Goal: Information Seeking & Learning: Check status

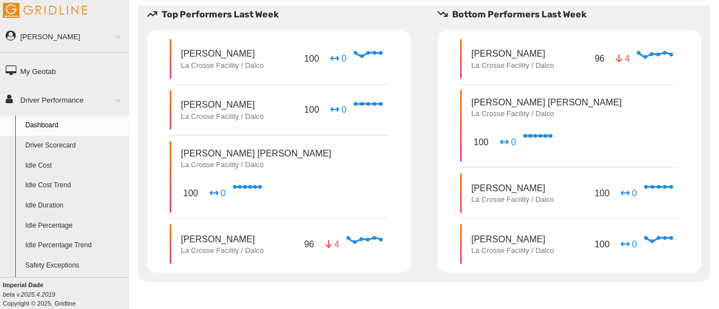
scroll to position [316, 0]
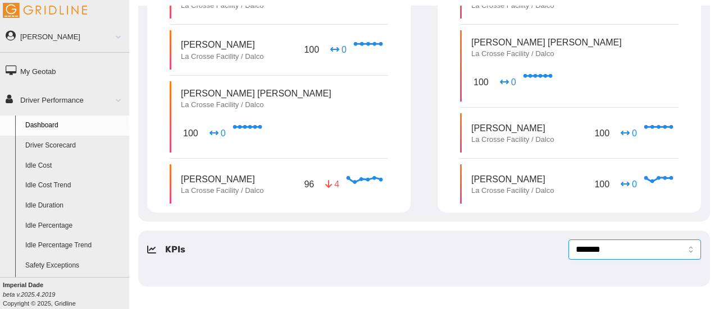
click at [586, 257] on select "**********" at bounding box center [634, 250] width 133 height 20
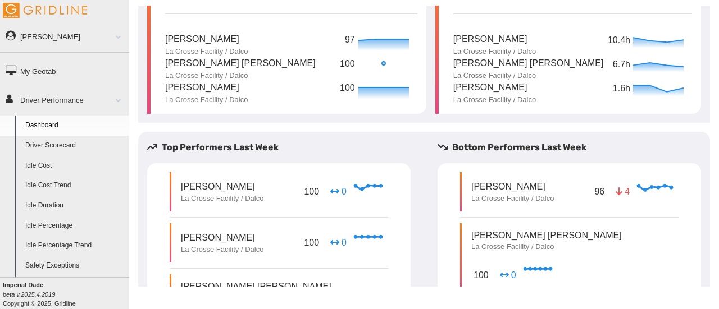
scroll to position [0, 0]
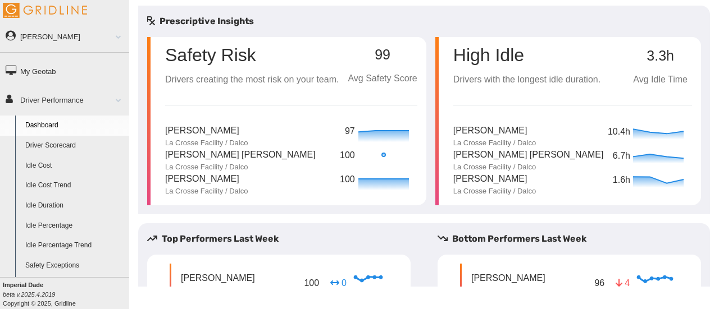
click at [63, 150] on link "Driver Scorecard" at bounding box center [74, 146] width 109 height 20
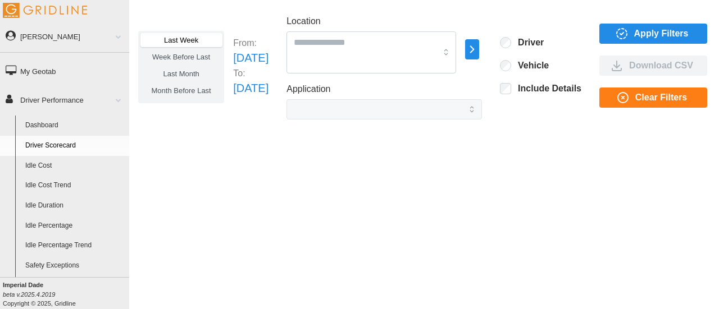
click at [268, 59] on p "Sun Aug 03 2025" at bounding box center [250, 57] width 35 height 17
click at [196, 76] on span "Last Month" at bounding box center [181, 74] width 36 height 8
click at [654, 33] on span "Apply Filters" at bounding box center [661, 33] width 54 height 19
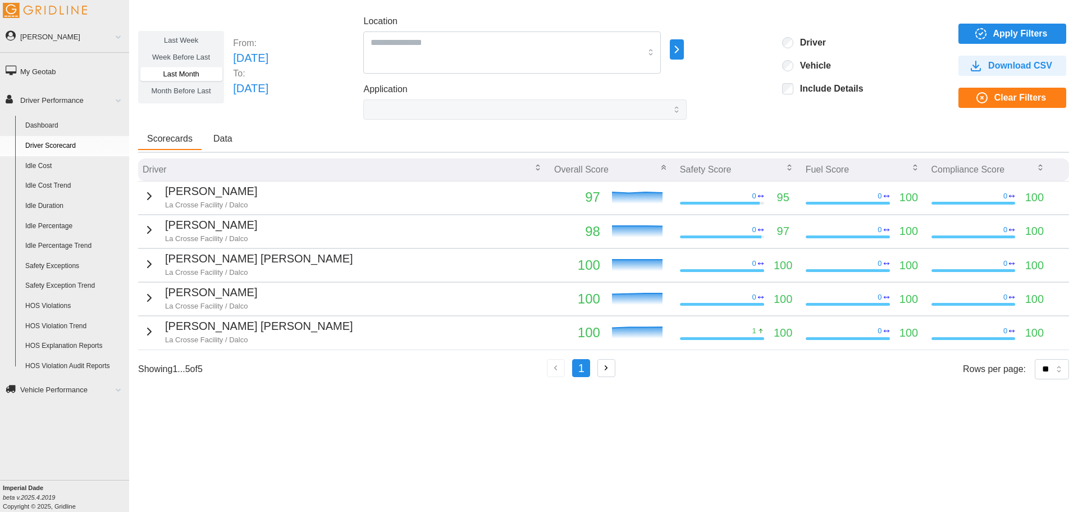
click at [150, 198] on icon "button" at bounding box center [149, 195] width 13 height 13
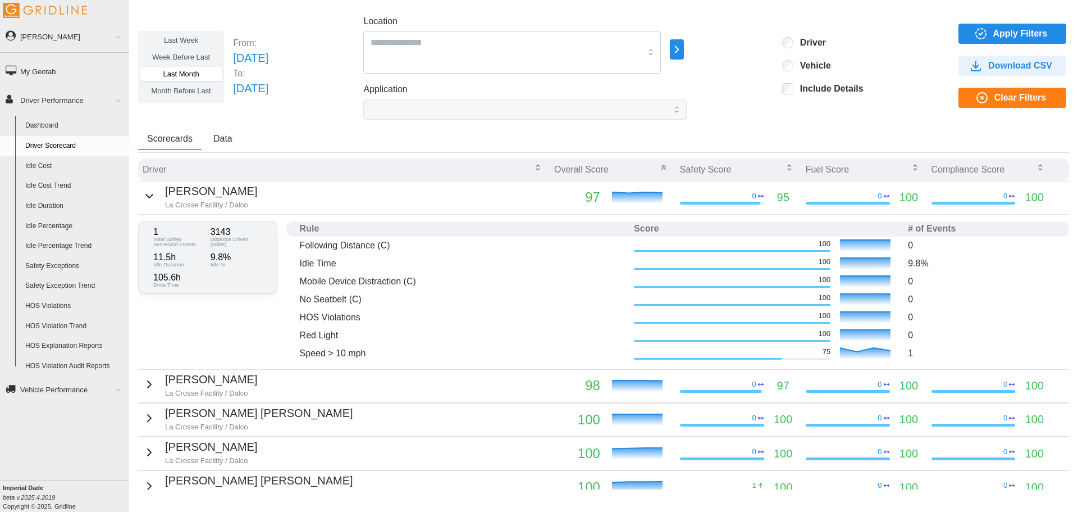
click at [150, 197] on icon "button" at bounding box center [149, 195] width 13 height 13
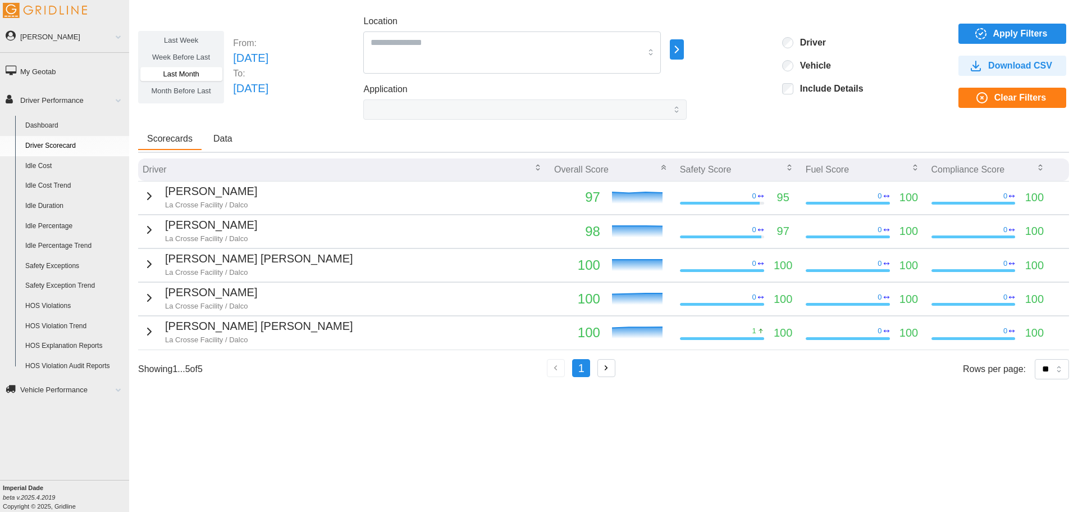
click at [148, 238] on div "Kevin Laufenberg La Crosse Facility / Dalco" at bounding box center [200, 230] width 115 height 28
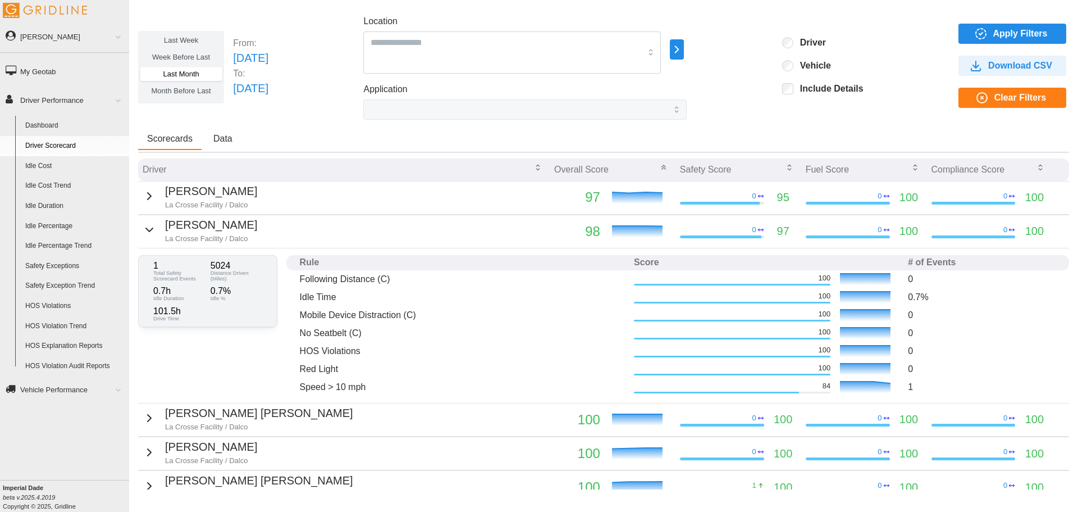
click at [148, 238] on div "Kevin Laufenberg La Crosse Facility / Dalco" at bounding box center [200, 230] width 115 height 28
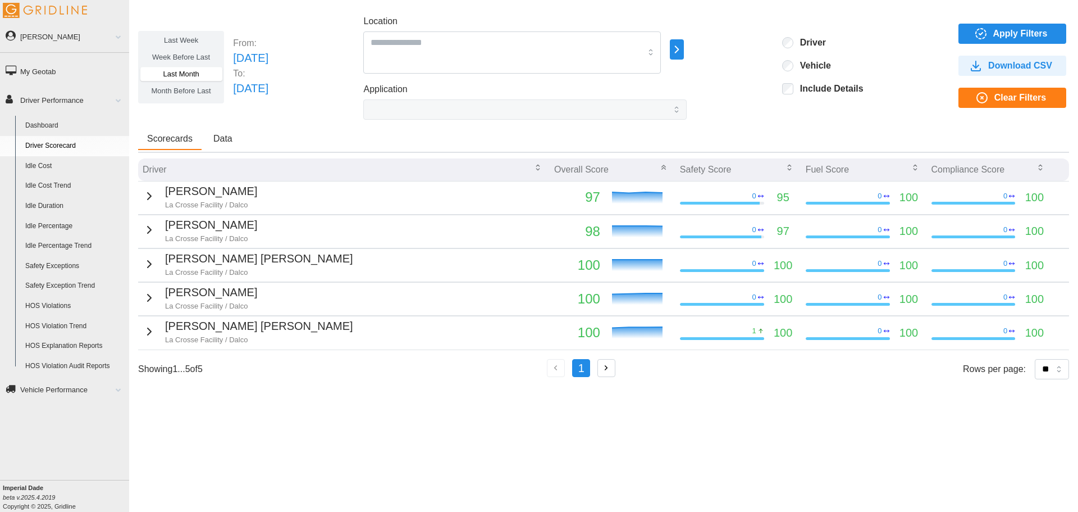
click at [153, 267] on div "Luke Daniel Shumway La Crosse Facility / Dalco" at bounding box center [248, 264] width 211 height 28
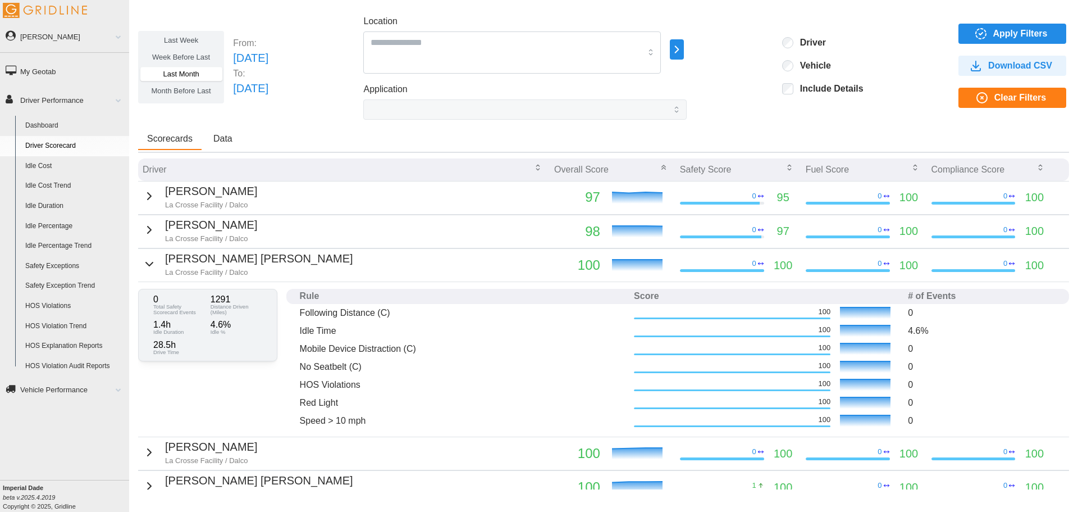
click at [153, 267] on div "Luke Daniel Shumway La Crosse Facility / Dalco" at bounding box center [248, 264] width 211 height 28
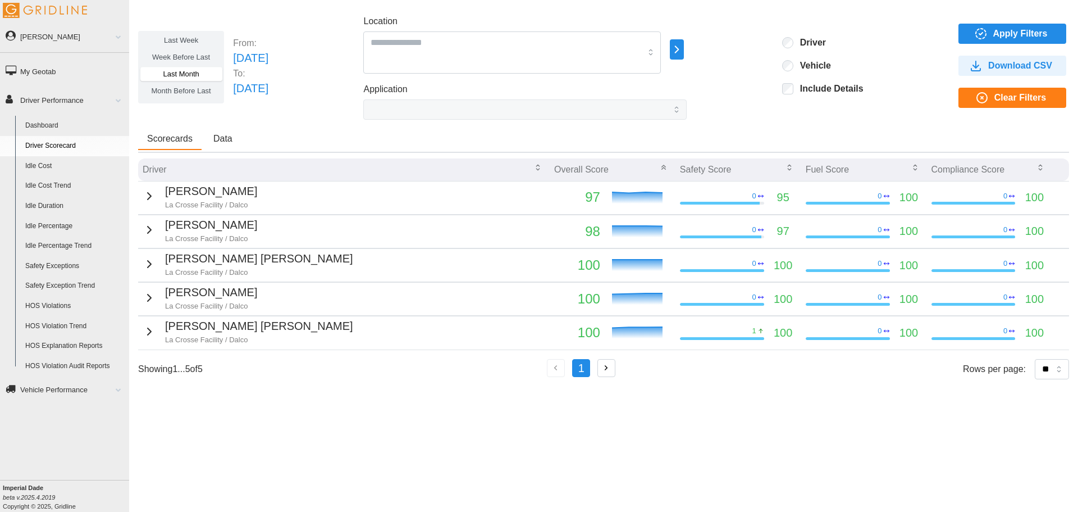
click at [148, 299] on icon "button" at bounding box center [149, 297] width 3 height 7
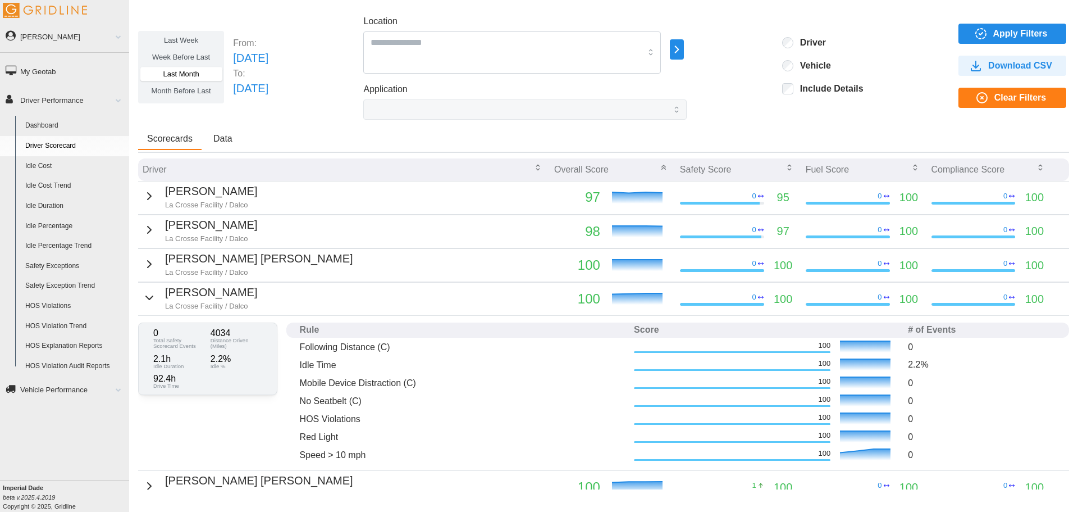
click at [146, 299] on icon "button" at bounding box center [149, 297] width 7 height 3
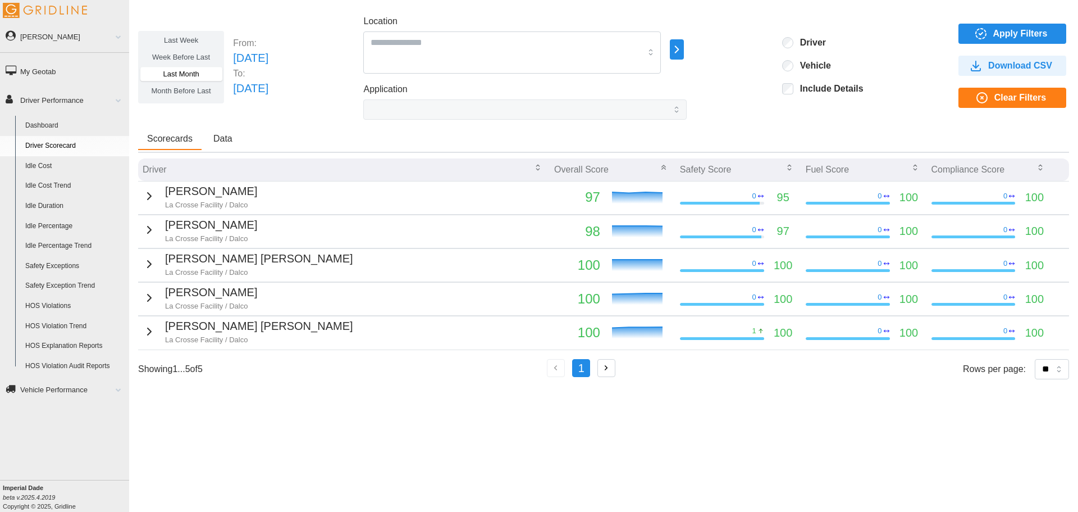
click at [152, 309] on icon "button" at bounding box center [149, 331] width 13 height 13
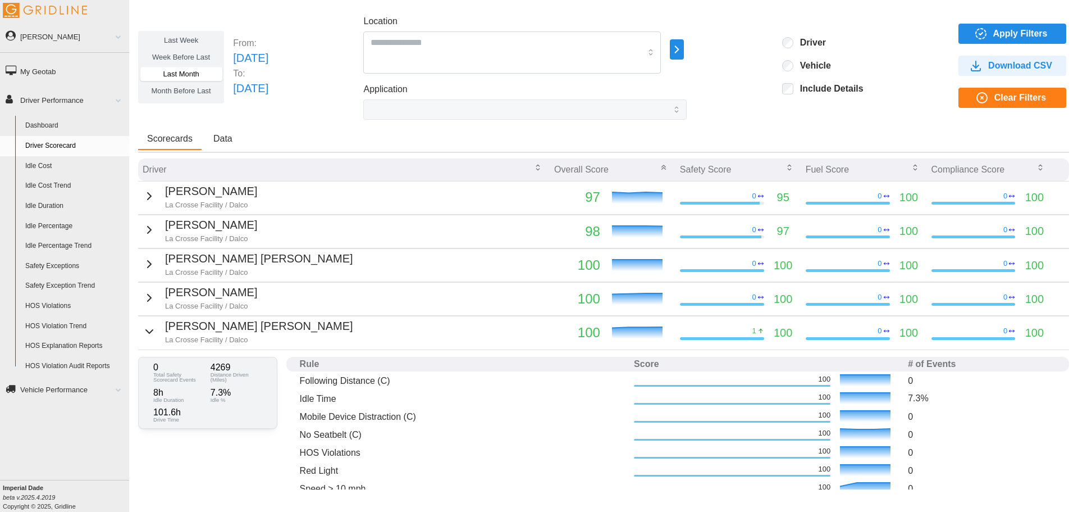
click at [149, 309] on icon "button" at bounding box center [149, 331] width 13 height 13
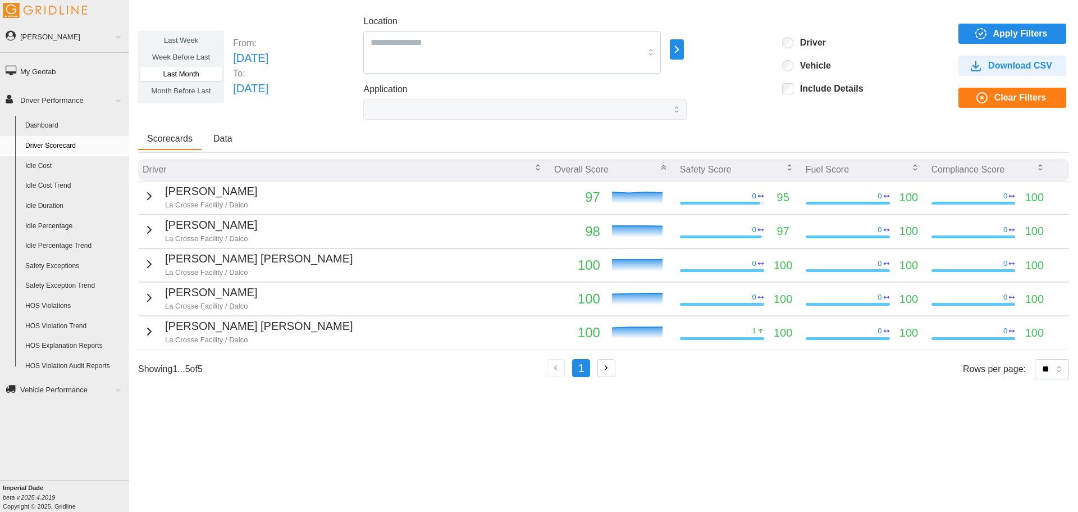
click at [149, 309] on icon "button" at bounding box center [149, 331] width 13 height 13
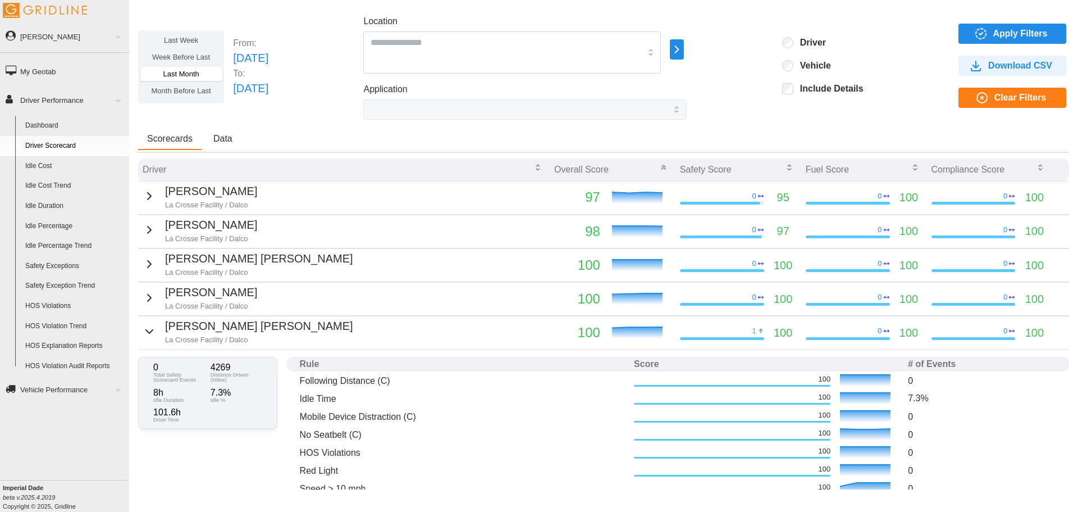
click at [149, 309] on icon "button" at bounding box center [149, 331] width 13 height 13
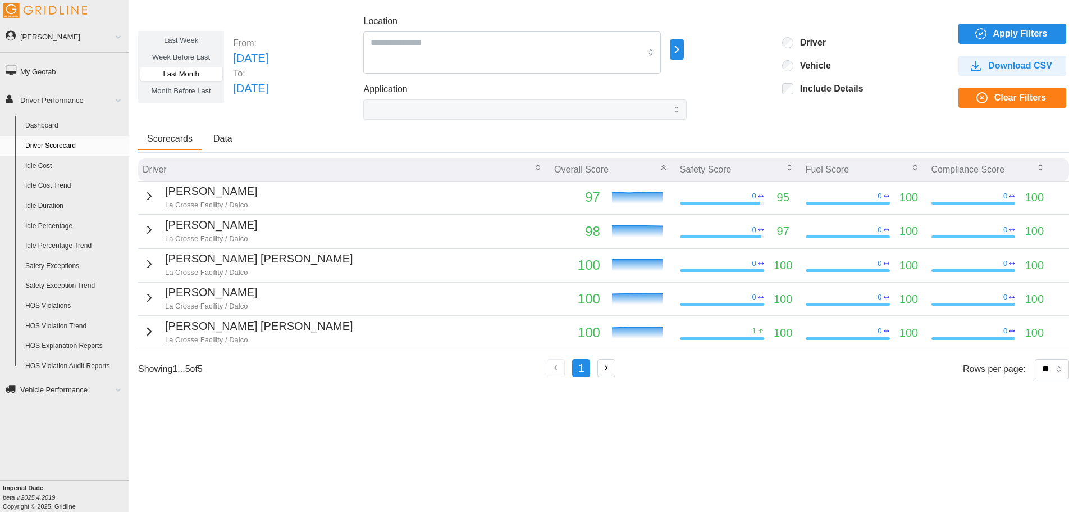
click at [718, 35] on span "Apply Filters" at bounding box center [1020, 33] width 54 height 19
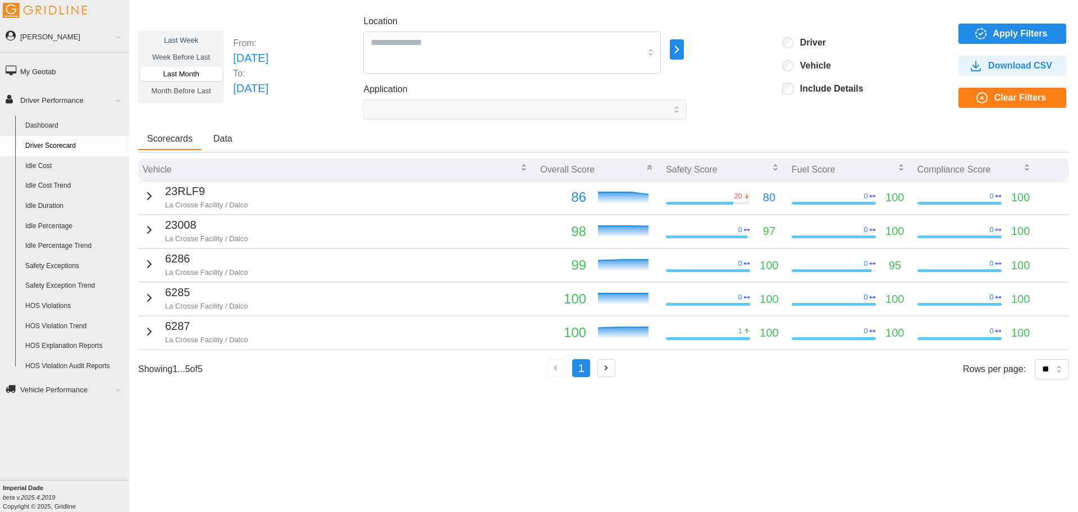
click at [144, 201] on icon "button" at bounding box center [149, 195] width 13 height 13
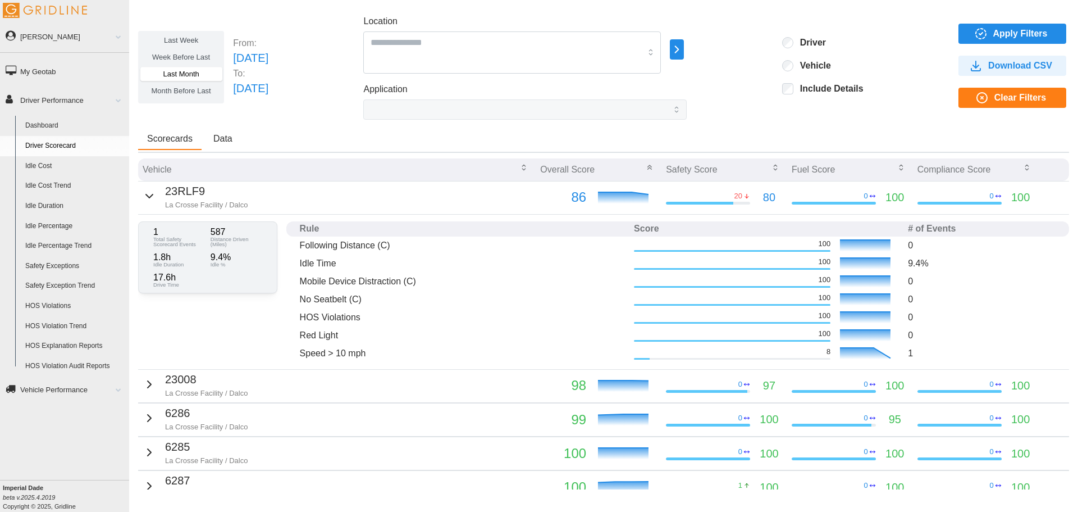
click at [152, 201] on icon "button" at bounding box center [149, 195] width 13 height 13
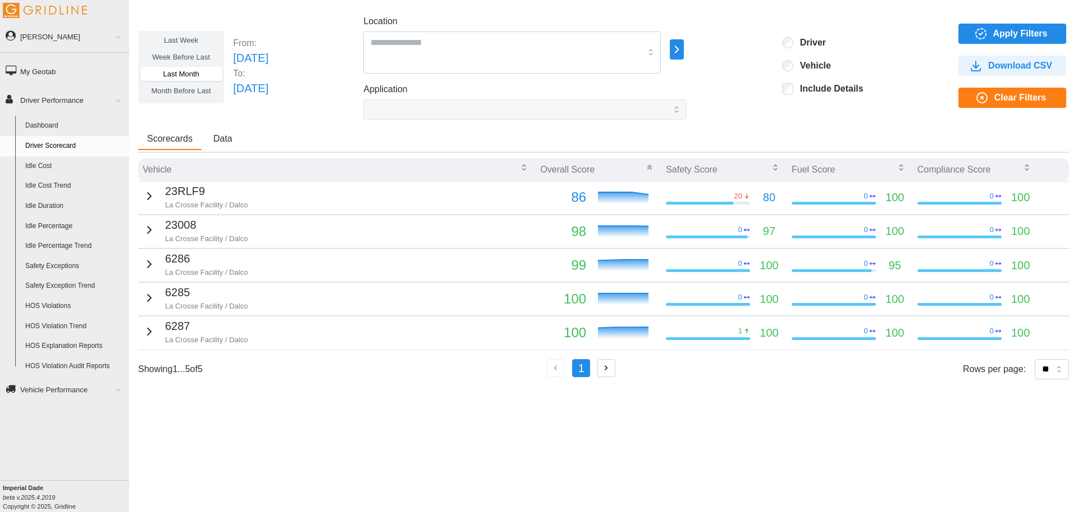
click at [148, 229] on icon "button" at bounding box center [149, 229] width 3 height 7
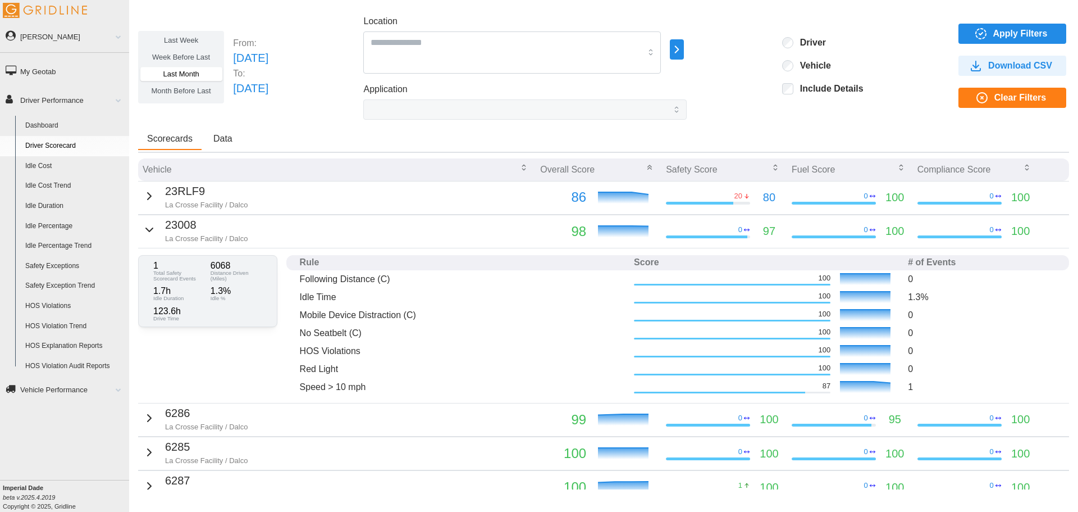
scroll to position [53, 0]
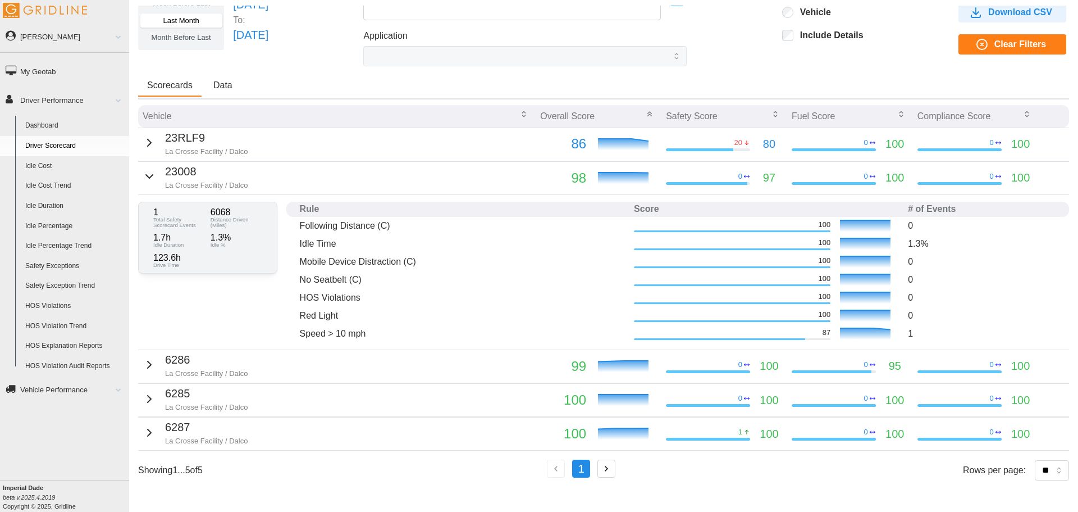
click at [149, 309] on icon "button" at bounding box center [149, 364] width 13 height 13
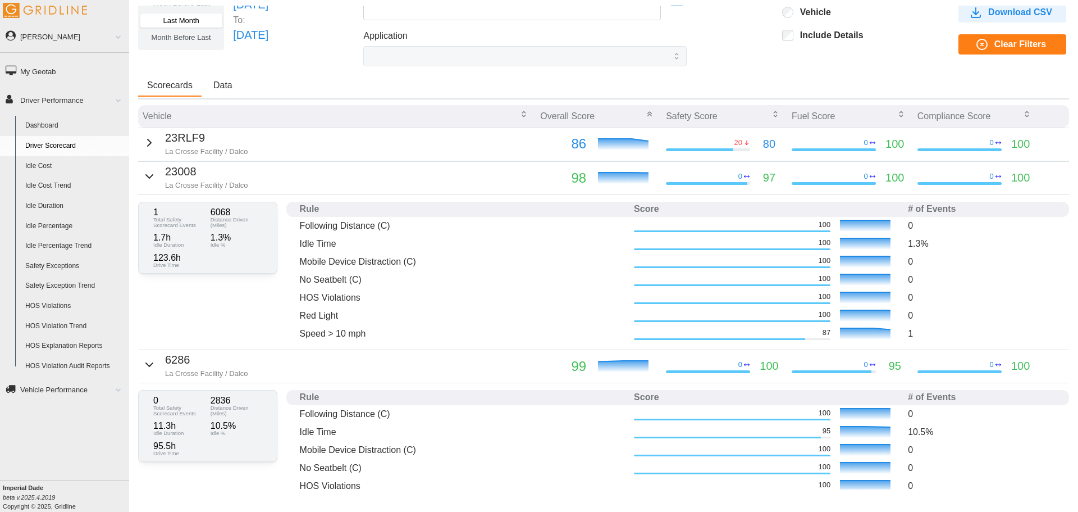
scroll to position [166, 0]
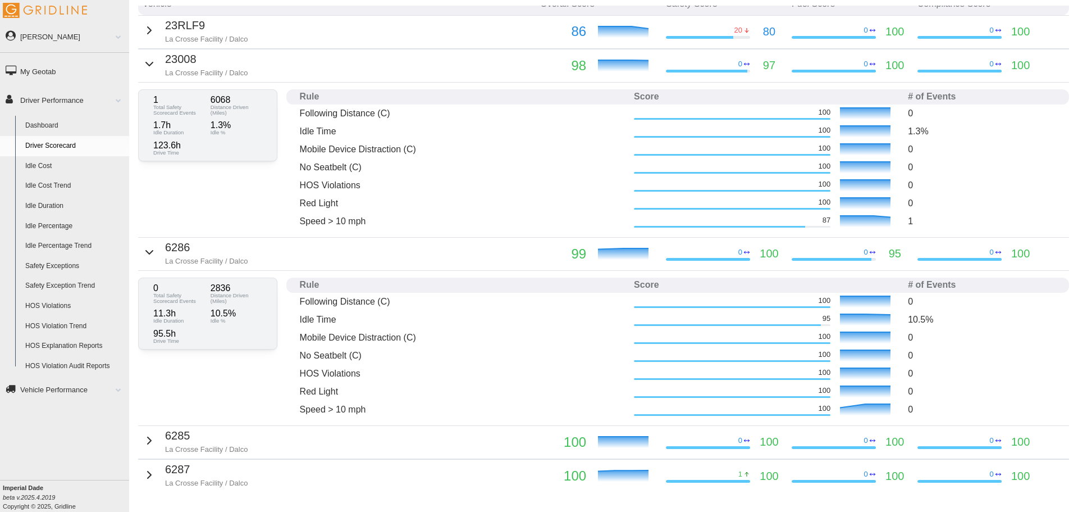
click at [154, 64] on div "23008 La Crosse Facility / Dalco" at bounding box center [195, 65] width 105 height 28
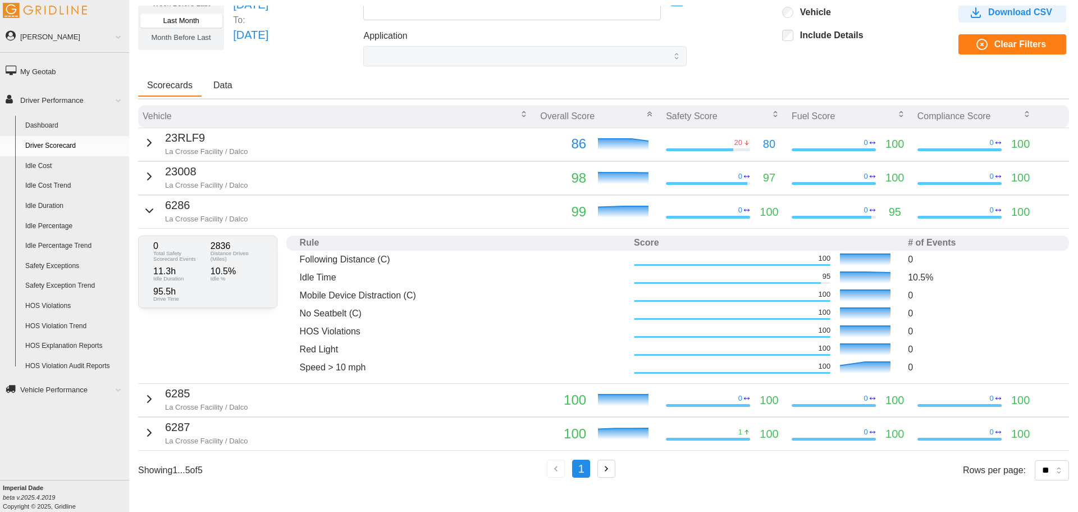
scroll to position [62, 0]
click at [156, 211] on div "6286 La Crosse Facility / Dalco" at bounding box center [195, 211] width 105 height 28
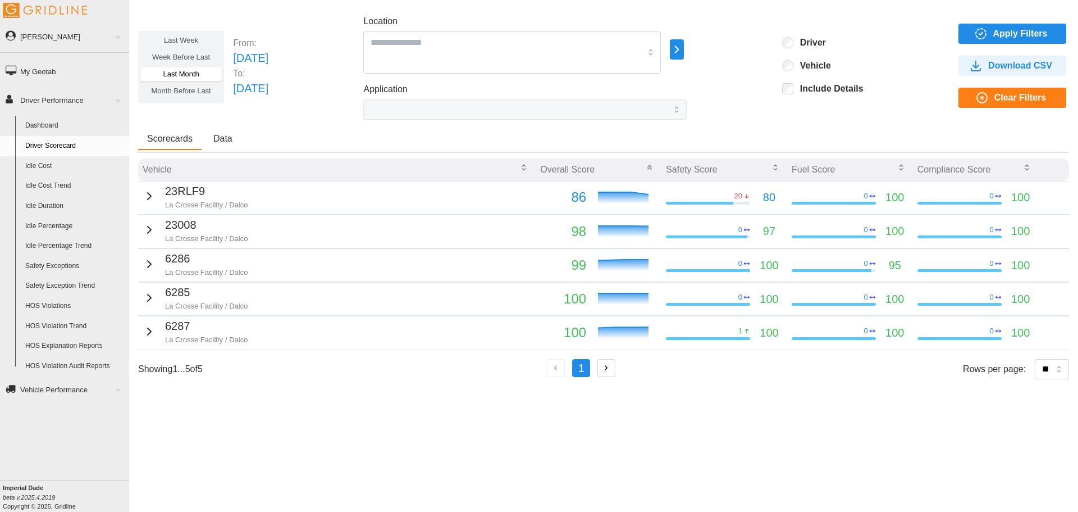
click at [148, 309] on icon "button" at bounding box center [149, 331] width 13 height 13
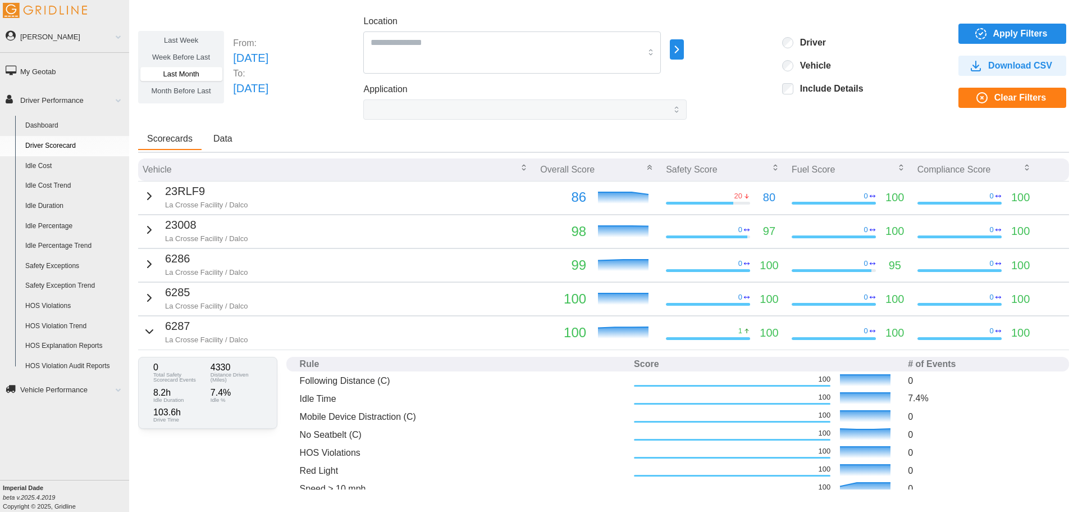
click at [152, 309] on div "6287 La Crosse Facility / Dalco" at bounding box center [195, 331] width 105 height 28
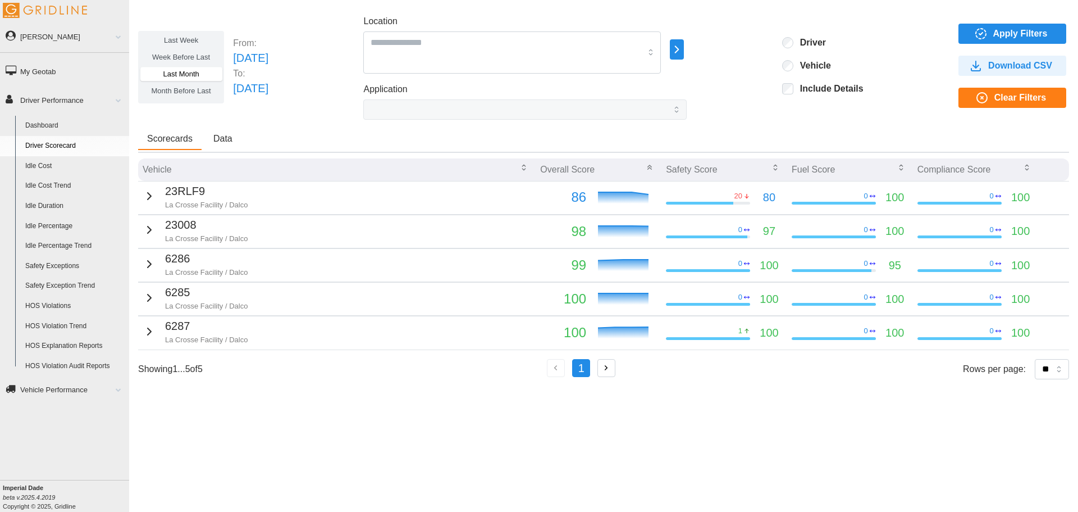
click at [148, 298] on icon "button" at bounding box center [149, 297] width 3 height 7
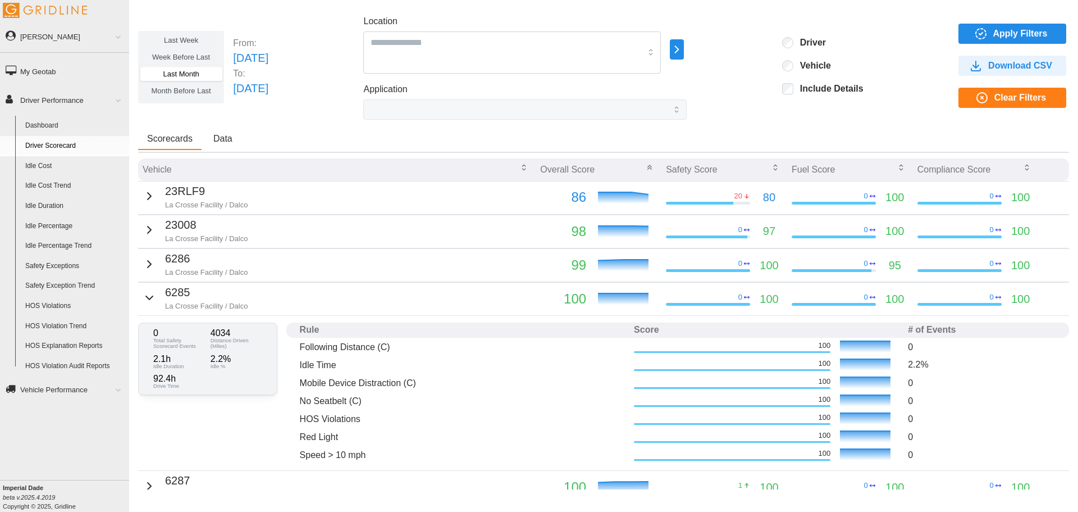
click at [147, 291] on icon "button" at bounding box center [149, 297] width 13 height 13
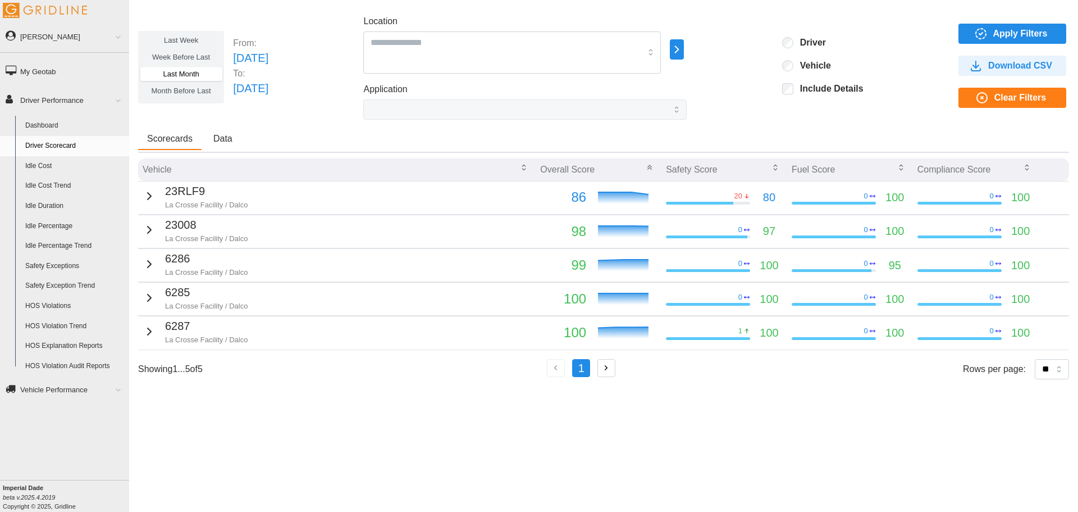
click at [147, 266] on icon "button" at bounding box center [149, 263] width 13 height 13
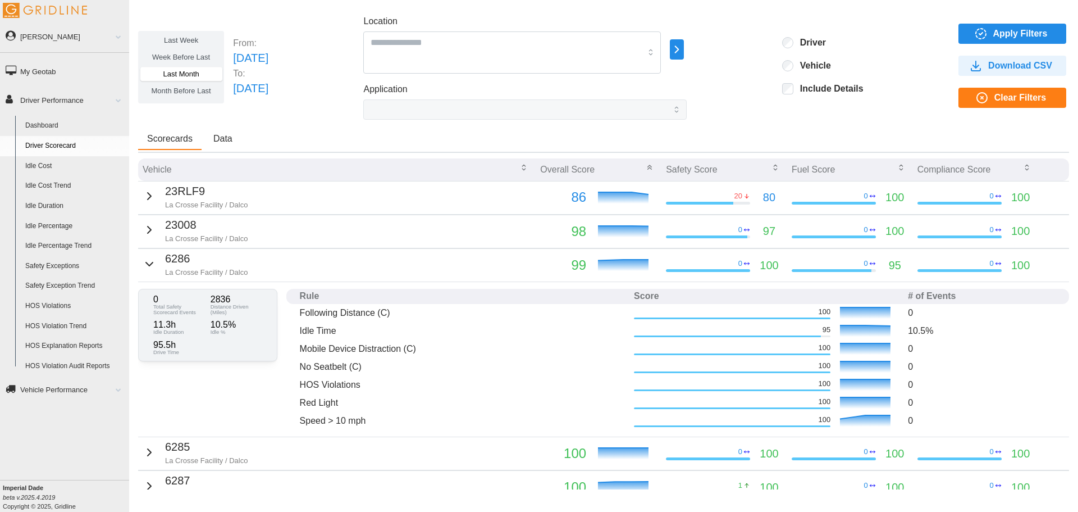
click at [152, 236] on div "23008 La Crosse Facility / Dalco" at bounding box center [195, 230] width 105 height 28
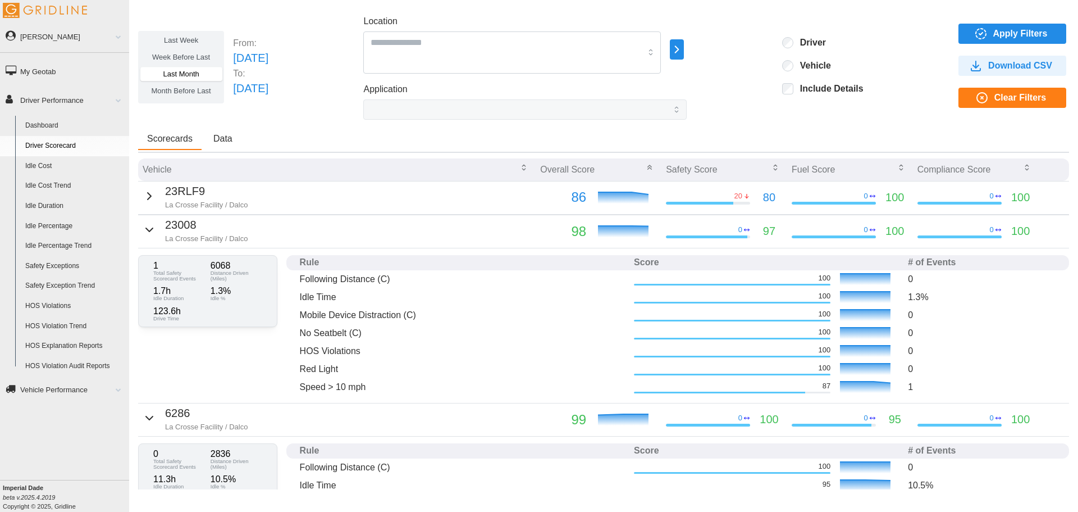
click at [147, 234] on icon "button" at bounding box center [149, 229] width 13 height 13
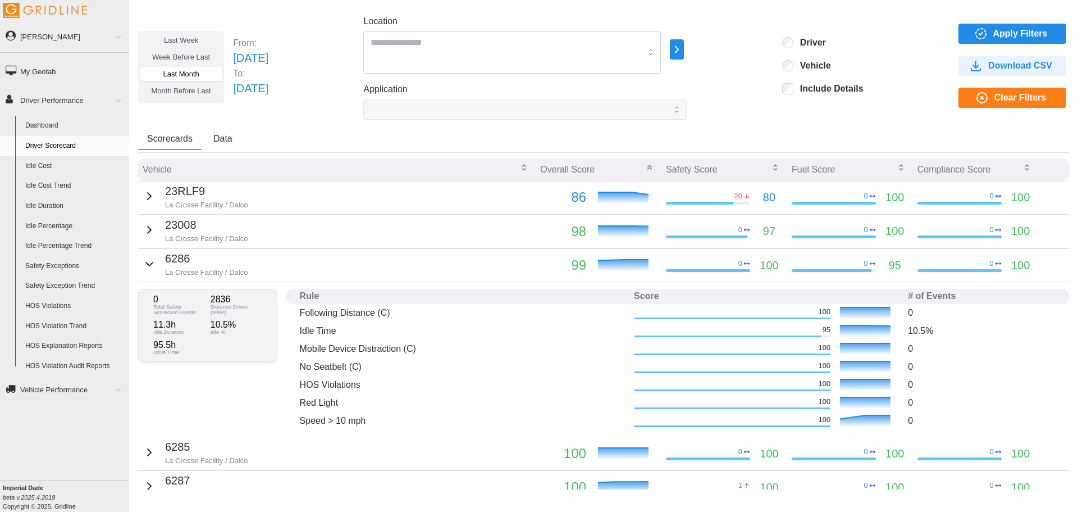
click at [236, 145] on button "Data" at bounding box center [222, 139] width 37 height 21
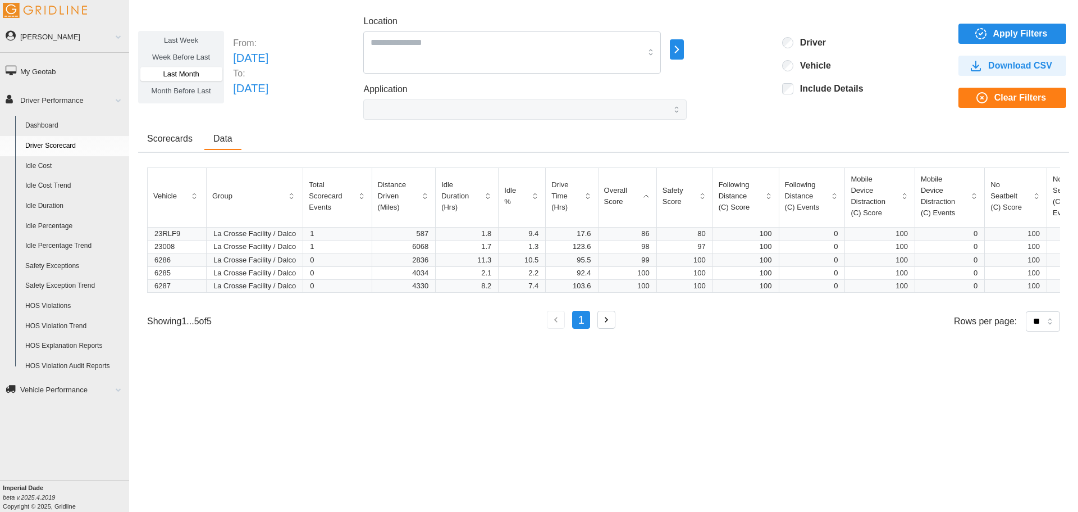
click at [56, 74] on link "My Geotab" at bounding box center [64, 70] width 129 height 25
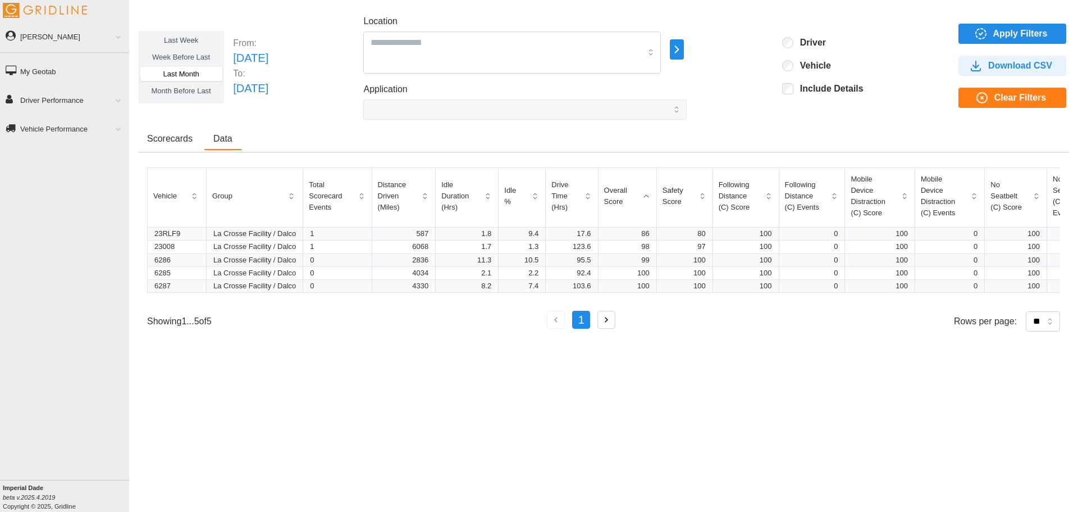
click at [111, 97] on span at bounding box center [114, 100] width 15 height 6
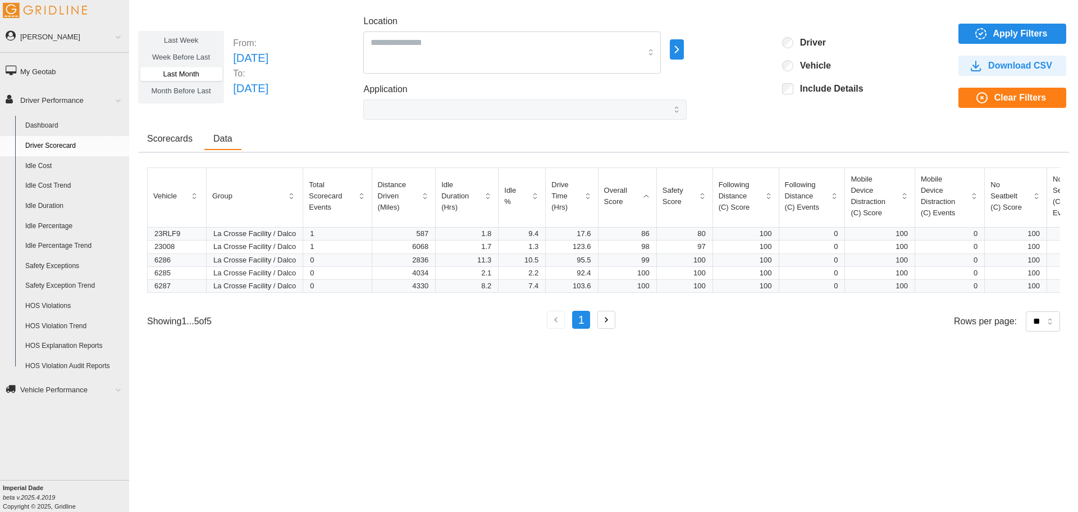
click at [107, 94] on link "Driver Performance" at bounding box center [64, 99] width 129 height 25
